Goal: Task Accomplishment & Management: Manage account settings

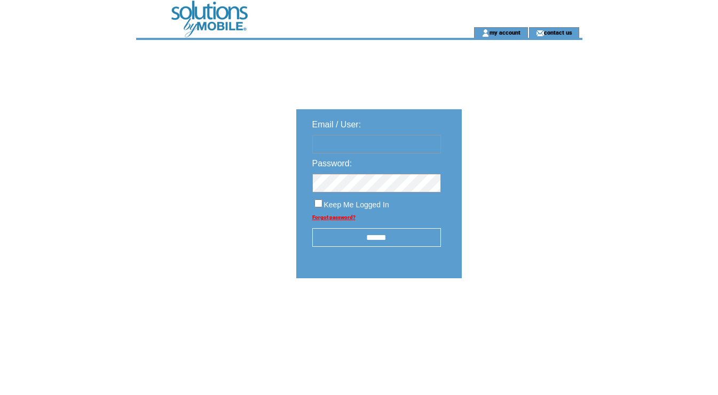
type input "********"
click at [400, 241] on input "******" at bounding box center [376, 237] width 129 height 19
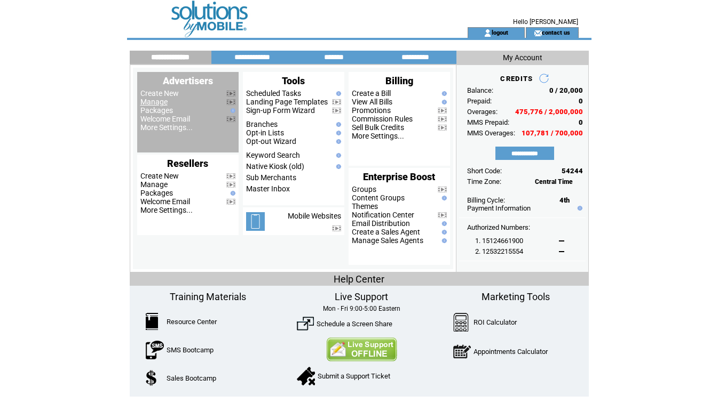
click at [155, 101] on link "Manage" at bounding box center [153, 102] width 27 height 9
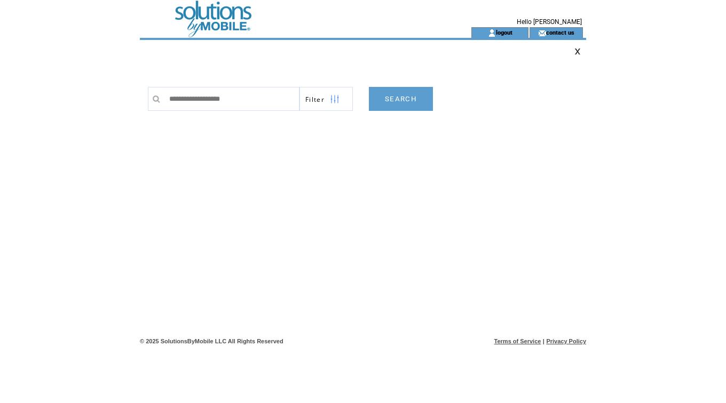
click at [198, 96] on input "text" at bounding box center [232, 99] width 136 height 24
type input "**********"
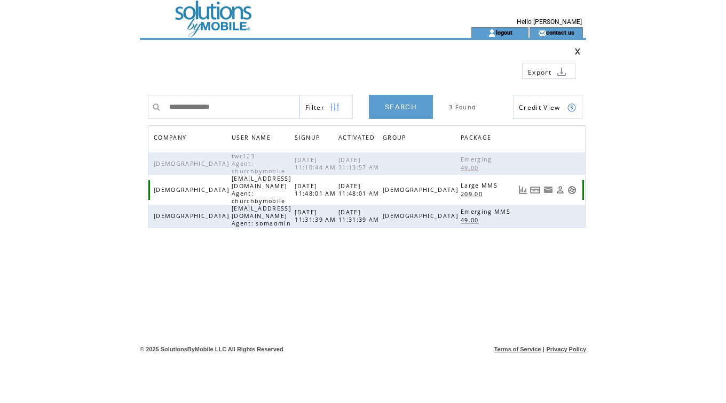
click at [532, 186] on link at bounding box center [535, 190] width 11 height 9
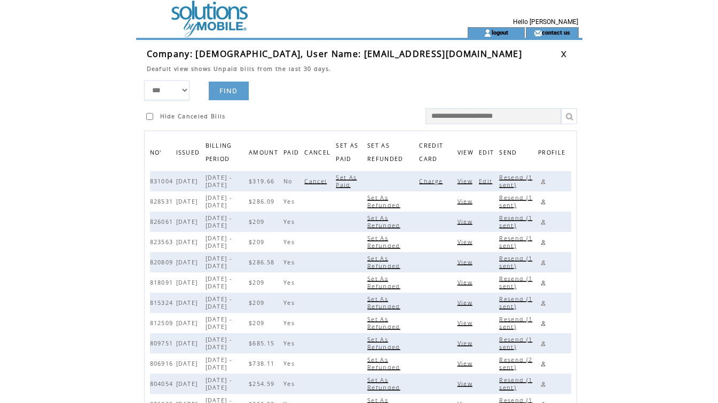
click at [468, 182] on span "View" at bounding box center [466, 181] width 18 height 7
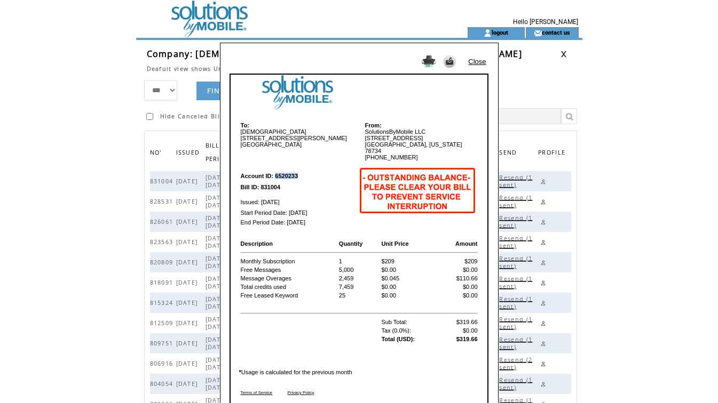
drag, startPoint x: 275, startPoint y: 170, endPoint x: 299, endPoint y: 170, distance: 23.5
click at [299, 170] on td "Account ID: 6520233" at bounding box center [298, 172] width 116 height 18
copy b "6520233"
drag, startPoint x: 261, startPoint y: 182, endPoint x: 288, endPoint y: 183, distance: 26.7
click at [288, 183] on td "Bill ID: 831004" at bounding box center [298, 186] width 116 height 9
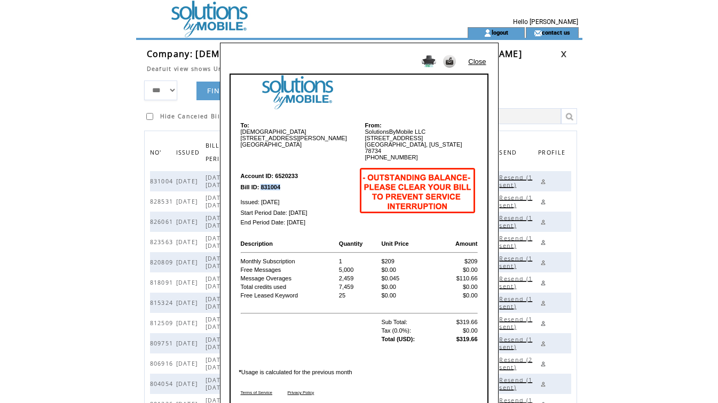
copy b "831004"
click at [481, 61] on link "Close" at bounding box center [477, 62] width 18 height 8
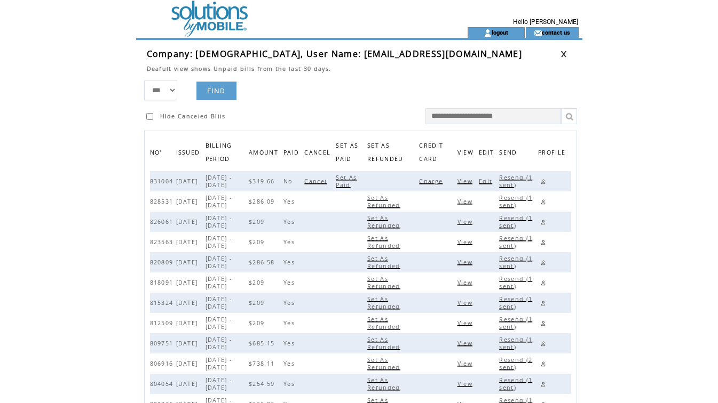
click at [353, 185] on span "Set As Paid" at bounding box center [346, 181] width 21 height 15
drag, startPoint x: 466, startPoint y: 182, endPoint x: 476, endPoint y: 181, distance: 10.7
click at [466, 182] on span "View" at bounding box center [466, 181] width 18 height 7
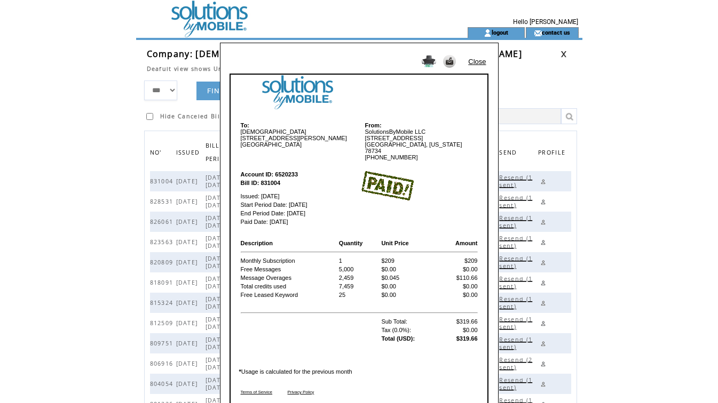
click at [473, 56] on td "Close" at bounding box center [478, 59] width 23 height 19
click at [476, 61] on link "Close" at bounding box center [477, 62] width 18 height 8
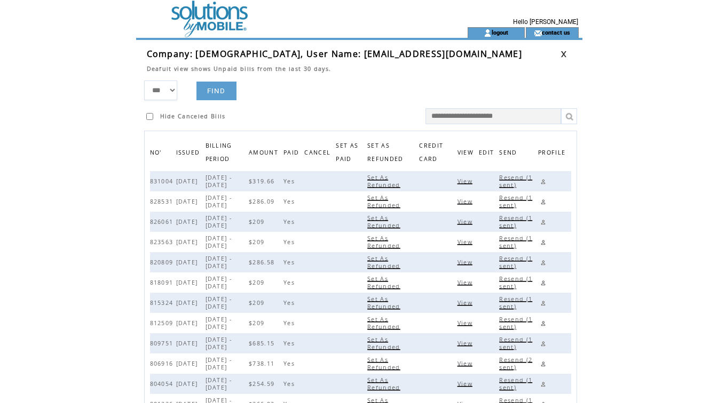
click at [195, 18] on td at bounding box center [282, 13] width 293 height 27
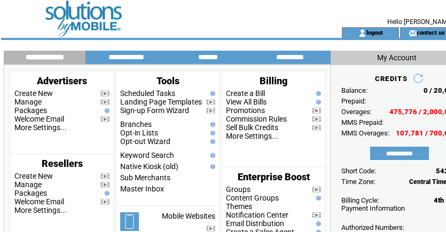
click at [212, 4] on td at bounding box center [156, 13] width 293 height 27
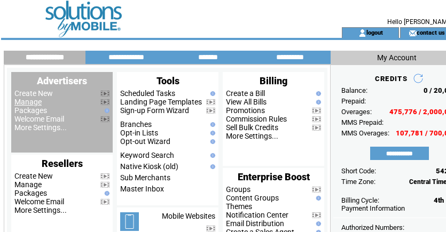
drag, startPoint x: 0, startPoint y: 0, endPoint x: 30, endPoint y: 100, distance: 104.7
click at [30, 100] on link "Manage" at bounding box center [27, 102] width 27 height 9
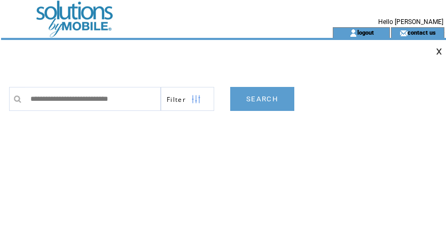
type input "**********"
click at [263, 100] on link "SEARCH" at bounding box center [262, 99] width 64 height 24
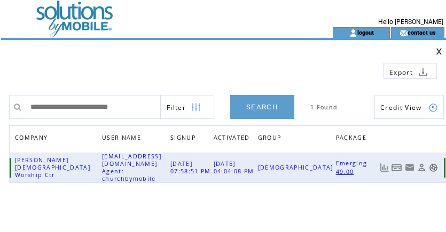
click at [397, 163] on link at bounding box center [396, 167] width 11 height 9
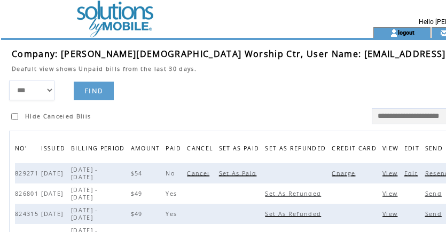
click at [331, 177] on span "Charge" at bounding box center [344, 173] width 26 height 7
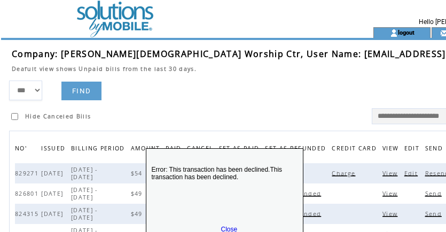
click at [228, 228] on link "Close" at bounding box center [229, 229] width 17 height 7
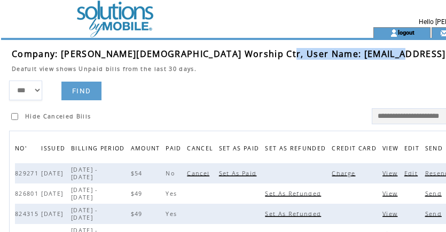
drag, startPoint x: 261, startPoint y: 57, endPoint x: 376, endPoint y: 58, distance: 115.2
click at [376, 58] on span "Company: [PERSON_NAME][DEMOGRAPHIC_DATA] Worship Ctr, User Name: [EMAIL_ADDRESS…" at bounding box center [267, 54] width 510 height 12
copy span "[EMAIL_ADDRESS][DOMAIN_NAME]"
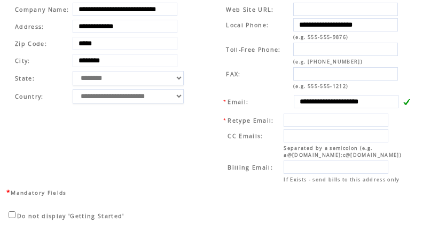
scroll to position [401, 0]
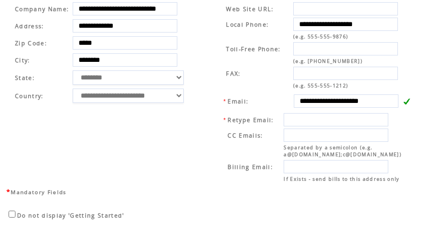
click at [209, 69] on td "**********" at bounding box center [312, 92] width 217 height 188
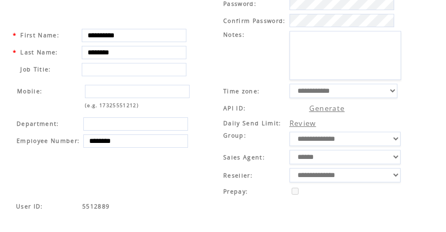
scroll to position [0, 0]
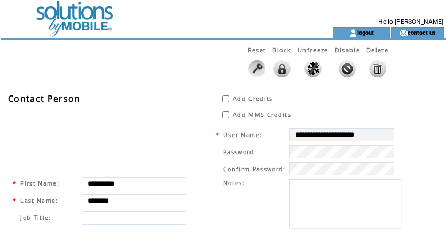
click at [63, 13] on td at bounding box center [147, 13] width 293 height 27
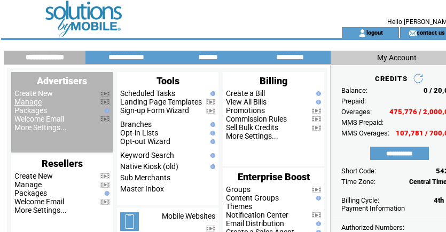
click at [29, 106] on link "Manage" at bounding box center [27, 102] width 27 height 9
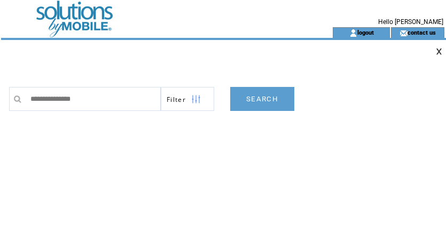
type input "**********"
click at [267, 103] on link "SEARCH" at bounding box center [262, 99] width 64 height 24
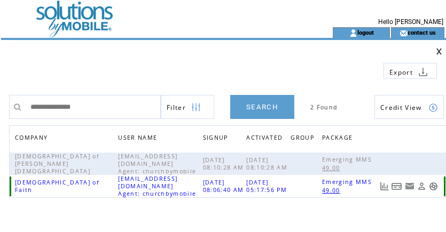
click at [395, 190] on link at bounding box center [396, 186] width 11 height 9
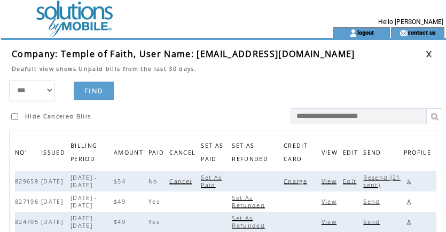
click at [305, 184] on span "Charge" at bounding box center [296, 181] width 26 height 7
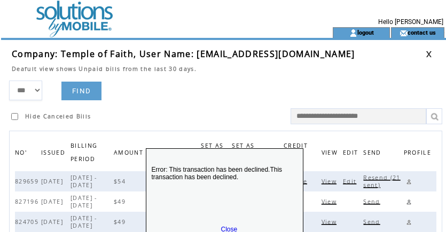
click at [229, 226] on link "Close" at bounding box center [229, 229] width 17 height 7
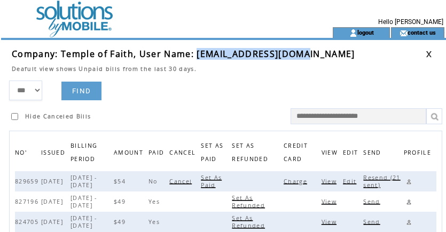
drag, startPoint x: 196, startPoint y: 54, endPoint x: 299, endPoint y: 57, distance: 103.0
click at [299, 57] on span "Company: Temple of Faith, User Name: tofaugusta@gmail.com" at bounding box center [183, 54] width 343 height 12
copy span "[EMAIL_ADDRESS][DOMAIN_NAME]"
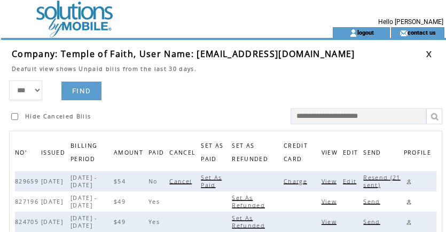
drag, startPoint x: 344, startPoint y: 76, endPoint x: 390, endPoint y: 66, distance: 47.5
click at [348, 75] on td at bounding box center [219, 77] width 414 height 8
click at [427, 52] on link at bounding box center [428, 54] width 6 height 7
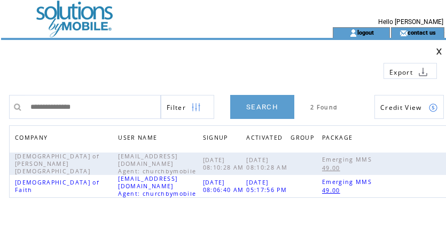
drag, startPoint x: 118, startPoint y: 108, endPoint x: -83, endPoint y: 94, distance: 201.6
click at [0, 94] on html "**********" at bounding box center [223, 116] width 446 height 232
type input "**********"
click at [261, 105] on link "SEARCH" at bounding box center [262, 107] width 64 height 24
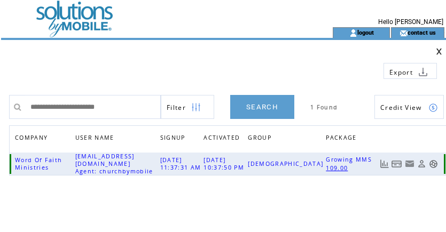
click at [395, 163] on link at bounding box center [396, 164] width 11 height 9
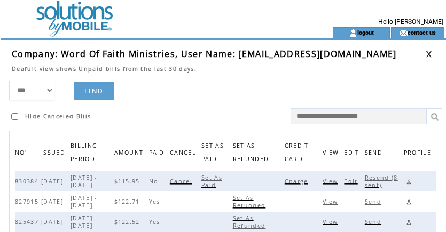
click at [299, 180] on span "Charge" at bounding box center [297, 181] width 26 height 7
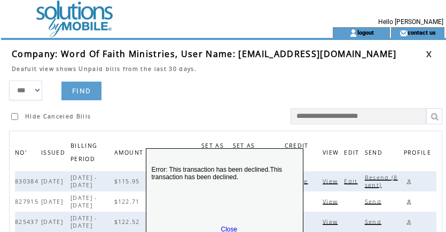
click at [230, 228] on link "Close" at bounding box center [229, 229] width 17 height 7
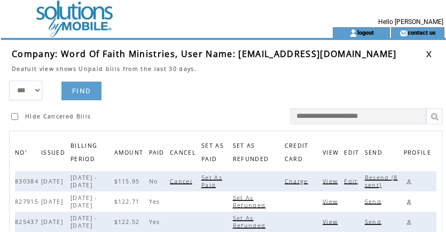
click at [383, 177] on span "Resend (8 sent)" at bounding box center [380, 181] width 33 height 15
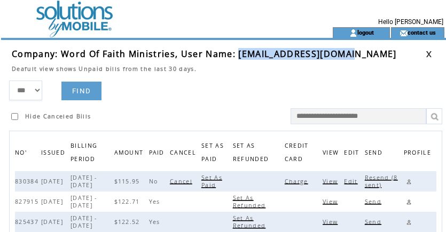
drag, startPoint x: 237, startPoint y: 55, endPoint x: 363, endPoint y: 55, distance: 125.9
click at [363, 55] on td "Company: Word Of Faith Ministries, User Name: robertpm619@gmail.com" at bounding box center [219, 54] width 414 height 12
copy span "[EMAIL_ADDRESS][DOMAIN_NAME]"
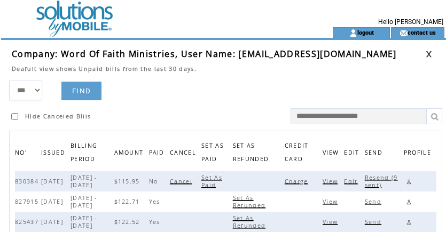
drag, startPoint x: 219, startPoint y: 74, endPoint x: 292, endPoint y: 72, distance: 73.7
click at [232, 73] on td at bounding box center [219, 77] width 414 height 8
click at [428, 54] on link at bounding box center [428, 54] width 6 height 7
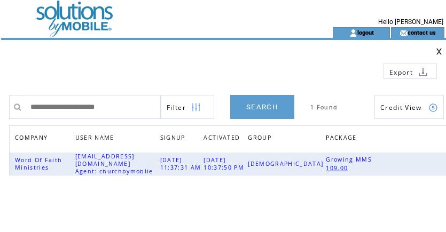
drag, startPoint x: 136, startPoint y: 104, endPoint x: -113, endPoint y: 102, distance: 248.6
click at [0, 102] on html "**********" at bounding box center [223, 116] width 446 height 232
type input "**********"
click at [263, 106] on link "SEARCH" at bounding box center [262, 107] width 64 height 24
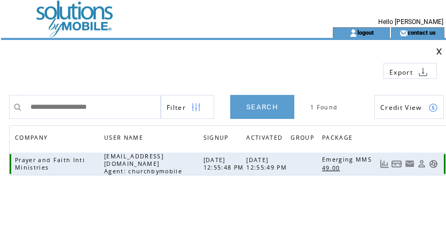
click at [396, 162] on link at bounding box center [396, 164] width 11 height 9
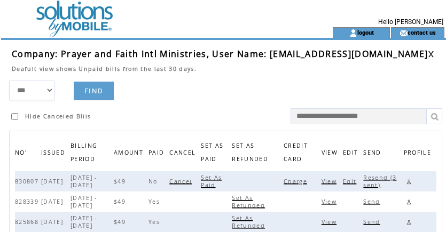
click at [297, 181] on span "Charge" at bounding box center [296, 181] width 26 height 7
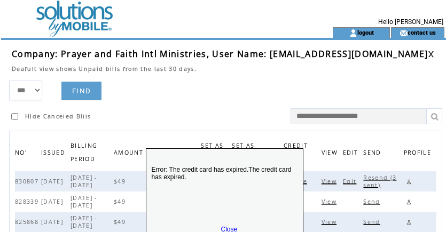
click at [232, 228] on link "Close" at bounding box center [229, 229] width 17 height 7
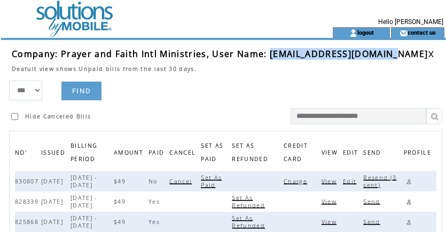
drag, startPoint x: 267, startPoint y: 54, endPoint x: 393, endPoint y: 54, distance: 126.5
click at [393, 54] on span "Company: Prayer and Faith Intl Ministries, User Name: dwanjackson44@gmail.com" at bounding box center [220, 54] width 416 height 12
copy span "dwanjackson44@gmail.com"
click at [410, 180] on link at bounding box center [408, 182] width 10 height 10
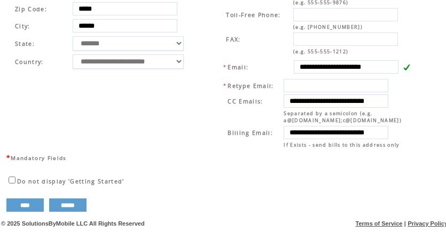
scroll to position [450, 0]
drag, startPoint x: 194, startPoint y: 70, endPoint x: 252, endPoint y: 92, distance: 61.4
click at [196, 71] on td "**********" at bounding box center [105, 58] width 196 height 188
drag, startPoint x: 299, startPoint y: 96, endPoint x: 434, endPoint y: 96, distance: 135.5
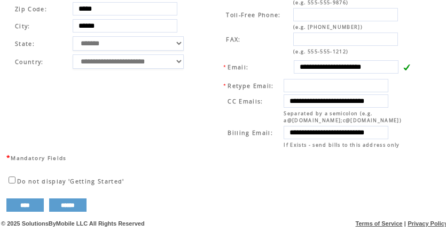
click at [194, 72] on td "**********" at bounding box center [105, 58] width 196 height 188
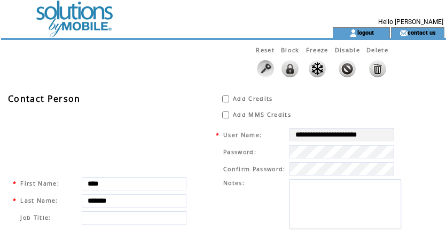
click at [86, 22] on td at bounding box center [147, 13] width 293 height 27
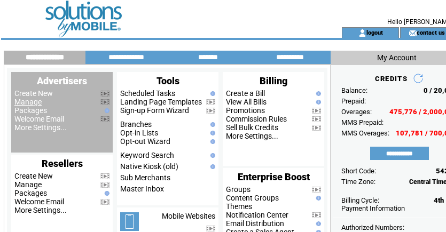
click at [29, 104] on link "Manage" at bounding box center [27, 102] width 27 height 9
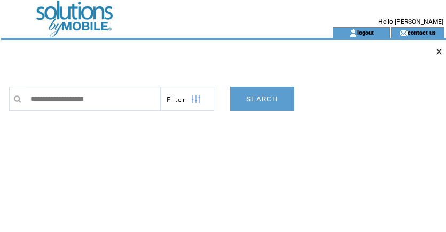
type input "**********"
click at [268, 100] on link "SEARCH" at bounding box center [262, 99] width 64 height 24
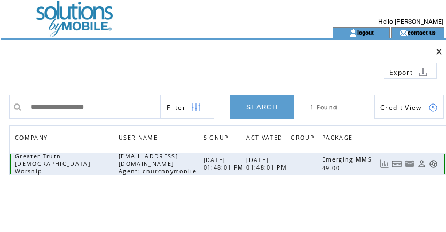
click at [400, 164] on link at bounding box center [396, 164] width 11 height 9
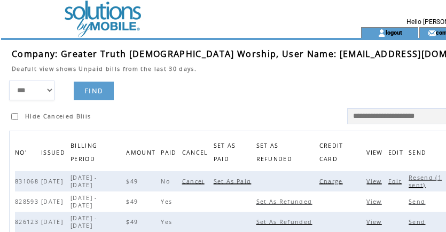
click at [319, 182] on span "Charge" at bounding box center [332, 181] width 26 height 7
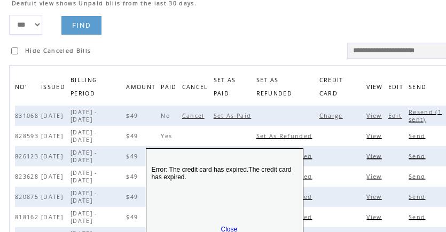
scroll to position [70, 0]
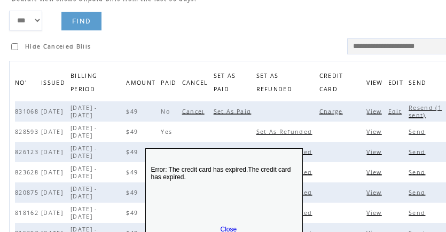
click at [232, 227] on link "Close" at bounding box center [228, 229] width 17 height 7
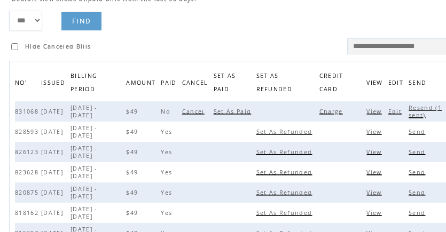
drag, startPoint x: 234, startPoint y: 39, endPoint x: 264, endPoint y: 44, distance: 30.9
click at [257, 39] on td at bounding box center [381, 42] width 248 height 24
click at [408, 113] on span "Resend (1 sent)" at bounding box center [424, 111] width 33 height 15
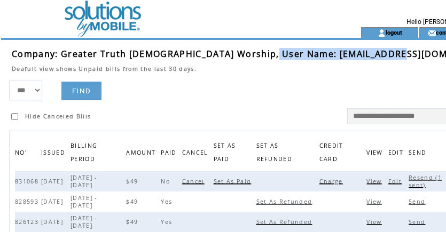
drag, startPoint x: 264, startPoint y: 52, endPoint x: 383, endPoint y: 56, distance: 119.0
click at [383, 56] on span "Company: Greater Truth [DEMOGRAPHIC_DATA] Worship, User Name: [EMAIL_ADDRESS][D…" at bounding box center [255, 54] width 486 height 12
copy span "[EMAIL_ADDRESS][DOMAIN_NAME]"
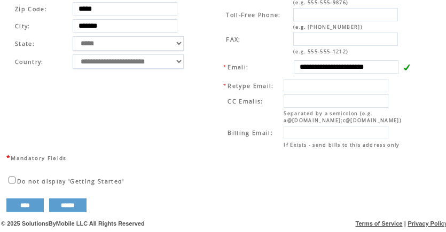
scroll to position [450, 0]
click at [209, 85] on td "**********" at bounding box center [312, 58] width 217 height 188
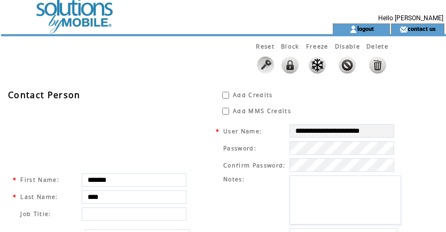
scroll to position [0, 0]
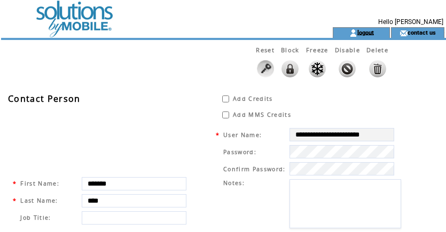
click at [373, 35] on link "logout" at bounding box center [365, 32] width 17 height 7
